Goal: Use online tool/utility: Use online tool/utility

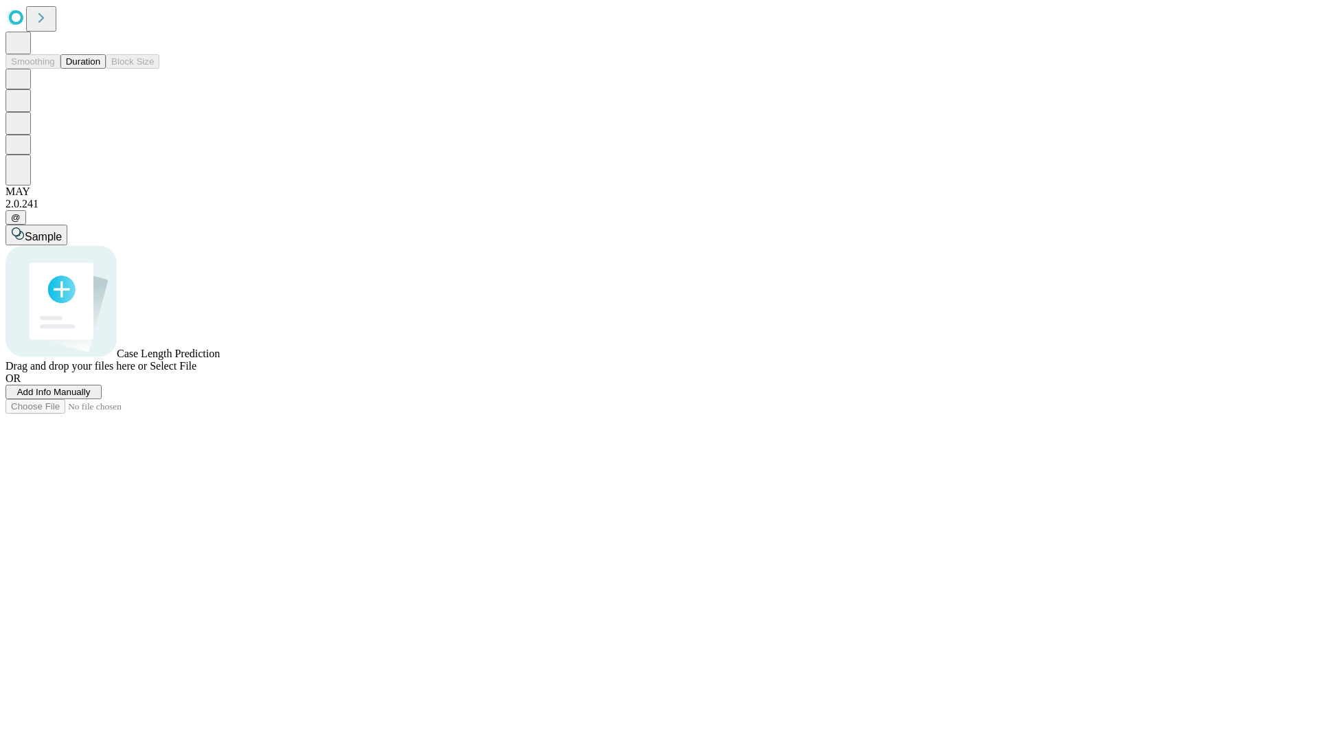
click at [100, 69] on button "Duration" at bounding box center [82, 61] width 45 height 14
click at [62, 231] on span "Sample" at bounding box center [43, 237] width 37 height 12
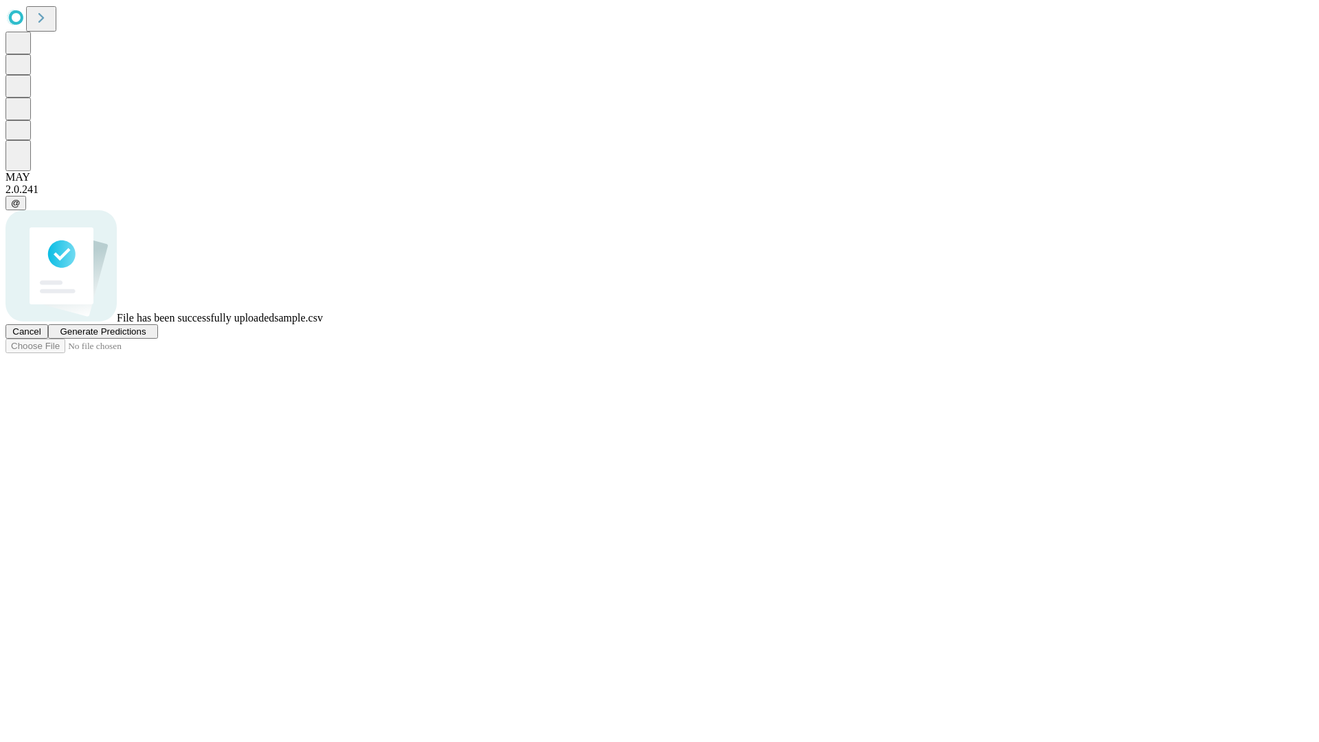
click at [146, 337] on span "Generate Predictions" at bounding box center [103, 331] width 86 height 10
